Goal: Task Accomplishment & Management: Complete application form

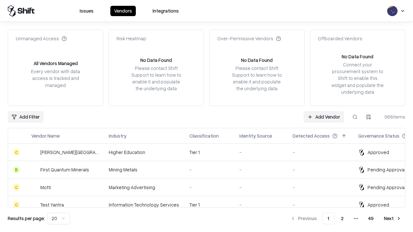
click at [324, 117] on link "Add Vendor" at bounding box center [324, 117] width 40 height 12
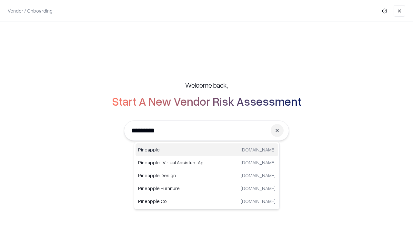
click at [207, 150] on div "Pineapple [DOMAIN_NAME]" at bounding box center [206, 150] width 143 height 13
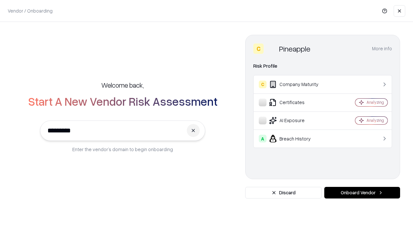
type input "*********"
click at [362, 193] on button "Onboard Vendor" at bounding box center [362, 193] width 76 height 12
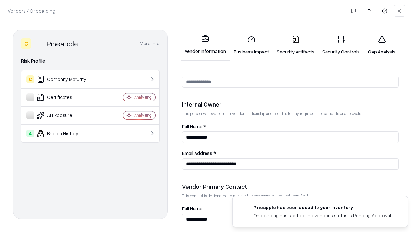
scroll to position [334, 0]
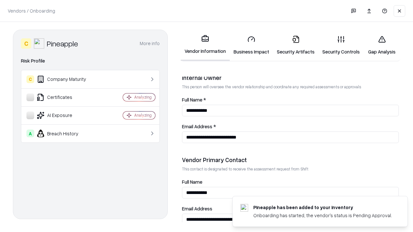
click at [251, 45] on link "Business Impact" at bounding box center [251, 45] width 43 height 30
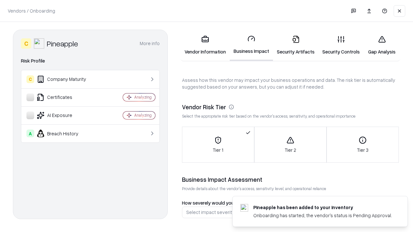
click at [296, 45] on link "Security Artifacts" at bounding box center [295, 45] width 45 height 30
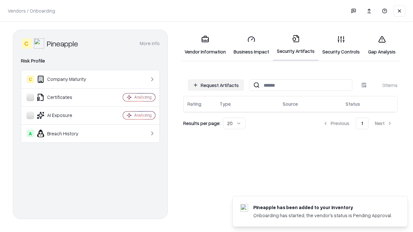
click at [216, 85] on button "Request Artifacts" at bounding box center [216, 85] width 56 height 12
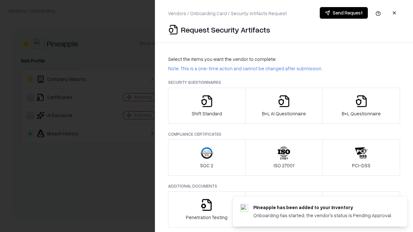
click at [206, 106] on icon "button" at bounding box center [206, 101] width 13 height 13
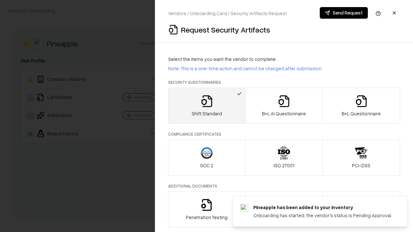
click at [344, 13] on button "Send Request" at bounding box center [344, 13] width 48 height 12
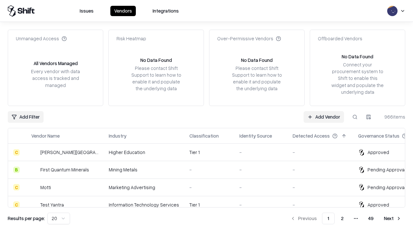
click at [355, 117] on button at bounding box center [355, 117] width 12 height 12
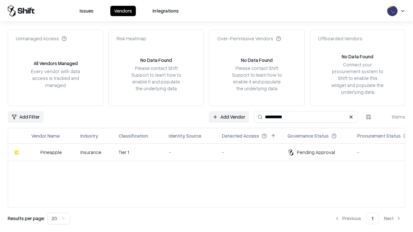
type input "*********"
click at [210, 152] on div "-" at bounding box center [190, 152] width 43 height 7
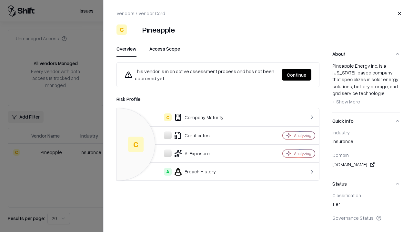
click at [296, 75] on button "Continue" at bounding box center [297, 75] width 30 height 12
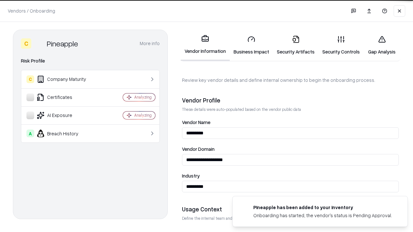
click at [296, 45] on link "Security Artifacts" at bounding box center [295, 45] width 45 height 30
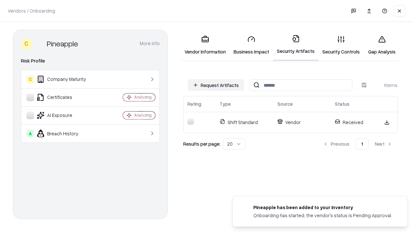
click at [382, 45] on link "Gap Analysis" at bounding box center [382, 45] width 36 height 30
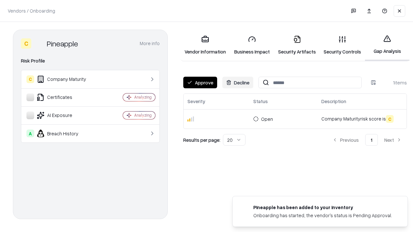
click at [200, 83] on button "Approve" at bounding box center [200, 83] width 34 height 12
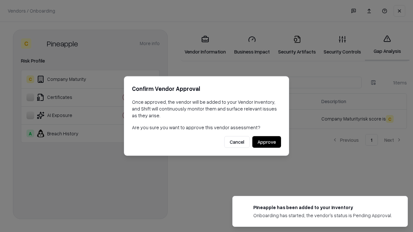
click at [266, 142] on button "Approve" at bounding box center [266, 142] width 29 height 12
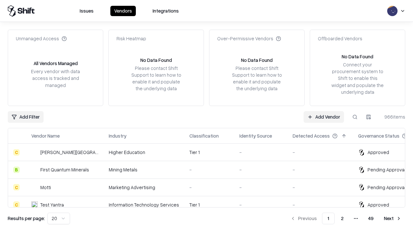
type input "*********"
click at [324, 117] on link "Add Vendor" at bounding box center [324, 117] width 40 height 12
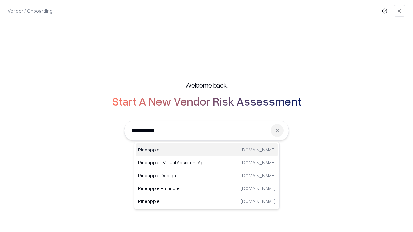
click at [207, 150] on div "Pineapple [DOMAIN_NAME]" at bounding box center [206, 150] width 143 height 13
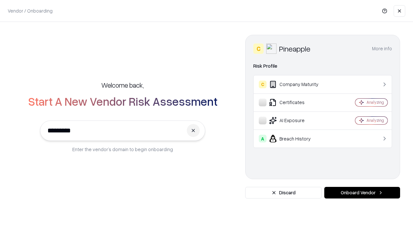
type input "*********"
click at [362, 193] on button "Onboard Vendor" at bounding box center [362, 193] width 76 height 12
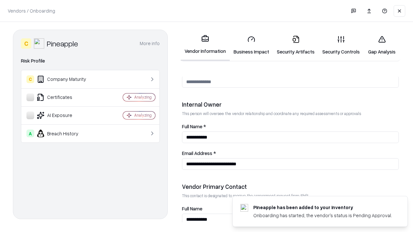
scroll to position [334, 0]
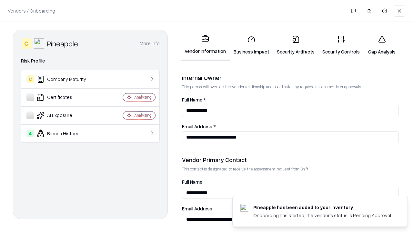
click at [382, 45] on link "Gap Analysis" at bounding box center [382, 45] width 36 height 30
